Goal: Transaction & Acquisition: Purchase product/service

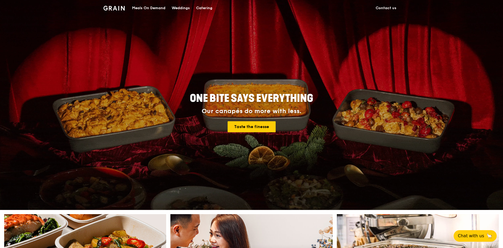
click at [162, 9] on div "Meals On Demand" at bounding box center [148, 8] width 33 height 16
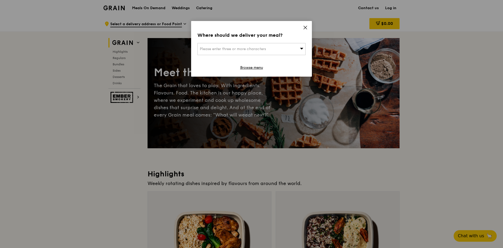
click at [257, 48] on span "Please enter three or more characters" at bounding box center [233, 49] width 66 height 4
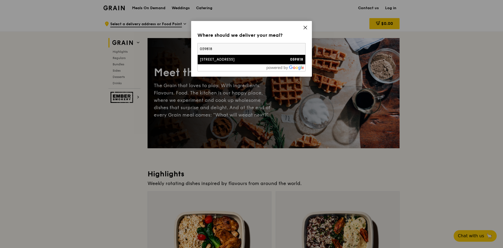
type input "059818"
click at [249, 58] on div "[STREET_ADDRESS]" at bounding box center [239, 59] width 78 height 5
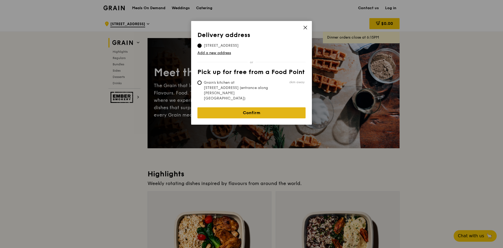
click at [266, 107] on link "Confirm" at bounding box center [252, 112] width 108 height 11
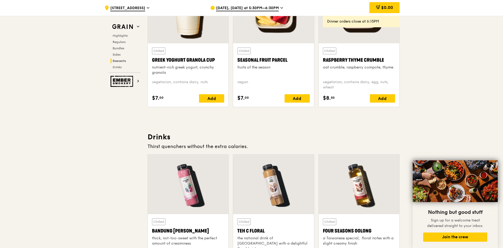
scroll to position [1707, 0]
